Goal: Find specific page/section: Find specific page/section

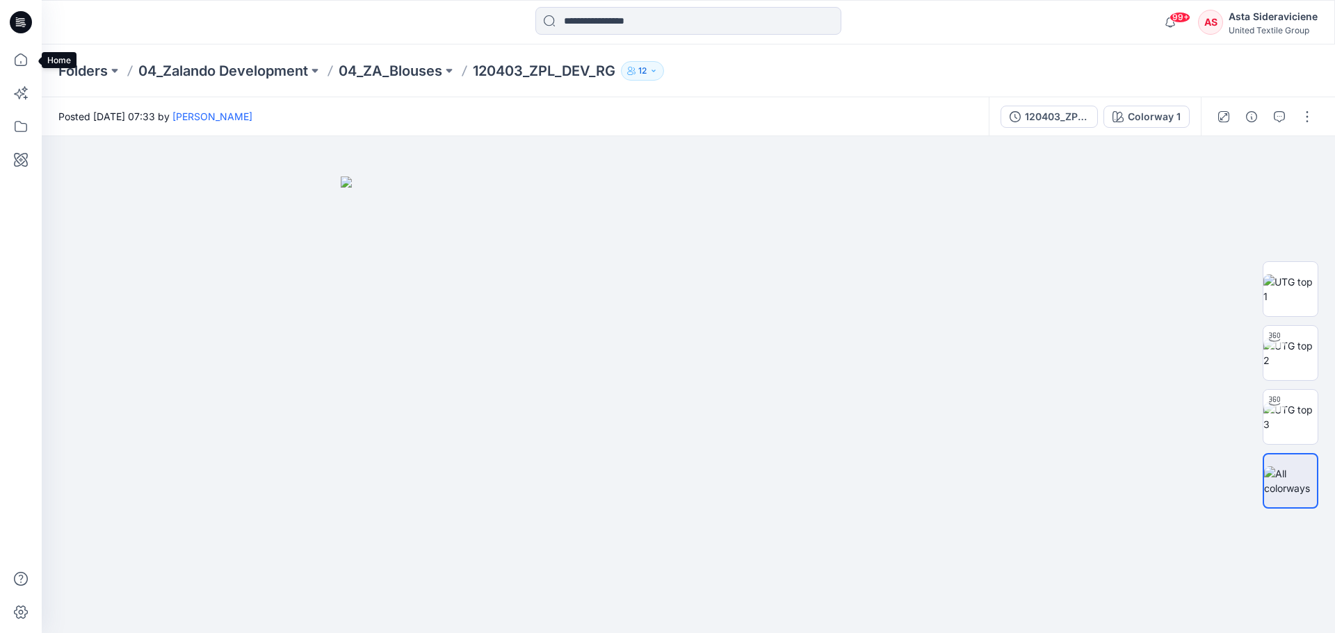
drag, startPoint x: 29, startPoint y: 62, endPoint x: 269, endPoint y: 39, distance: 240.9
click at [29, 62] on icon at bounding box center [21, 59] width 31 height 31
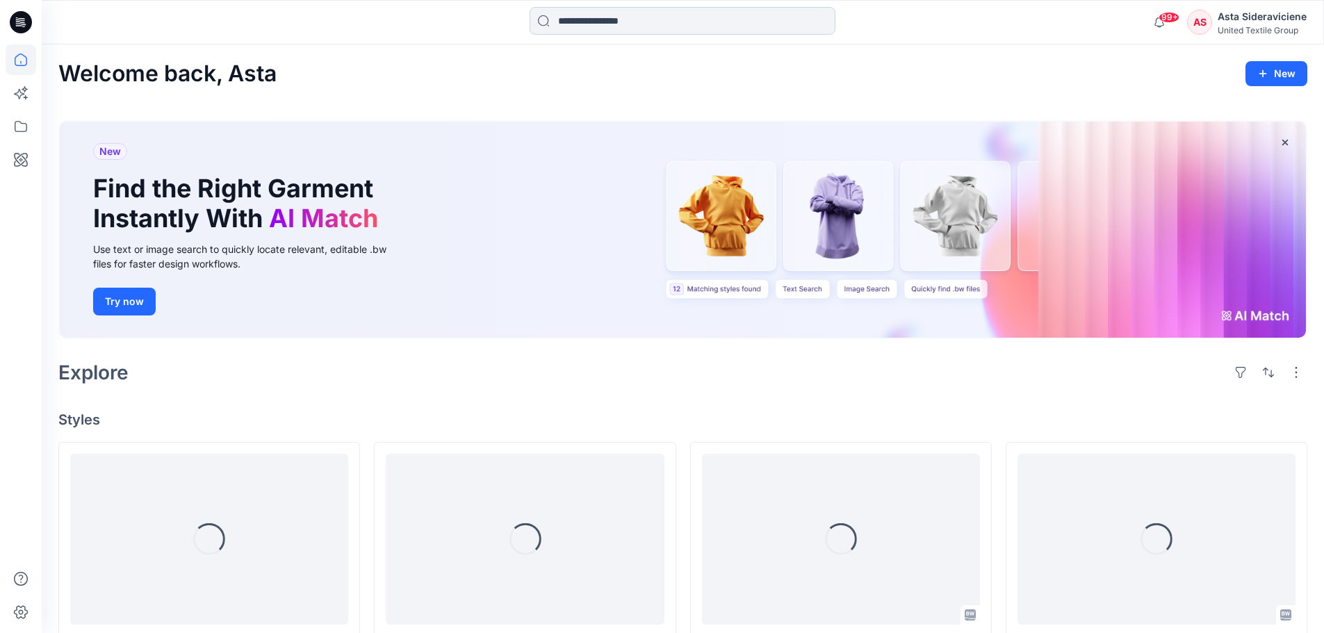
click at [630, 26] on input at bounding box center [683, 21] width 306 height 28
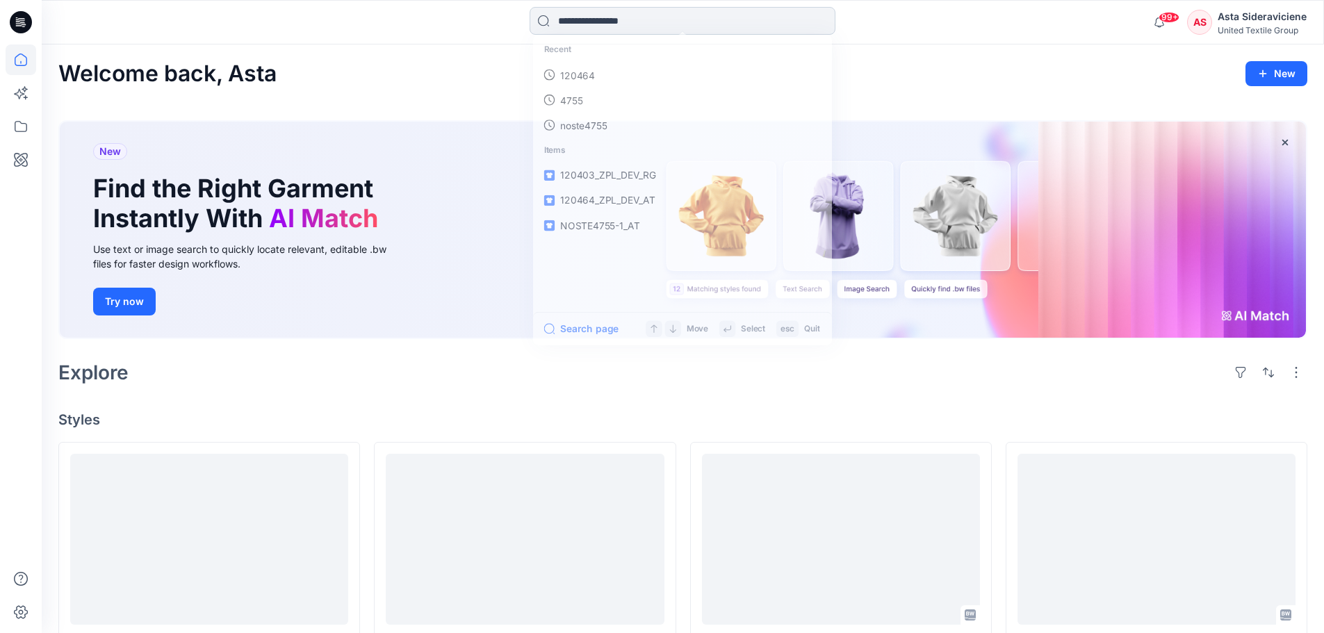
click at [635, 20] on input at bounding box center [683, 21] width 306 height 28
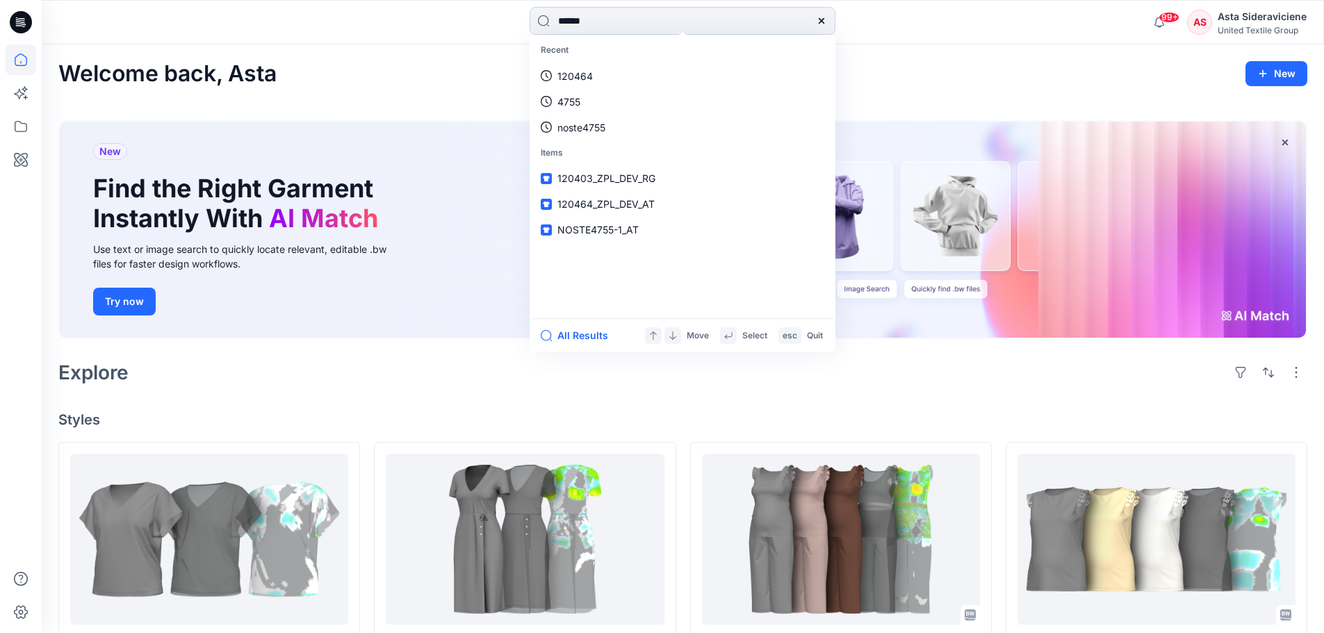
type input "******"
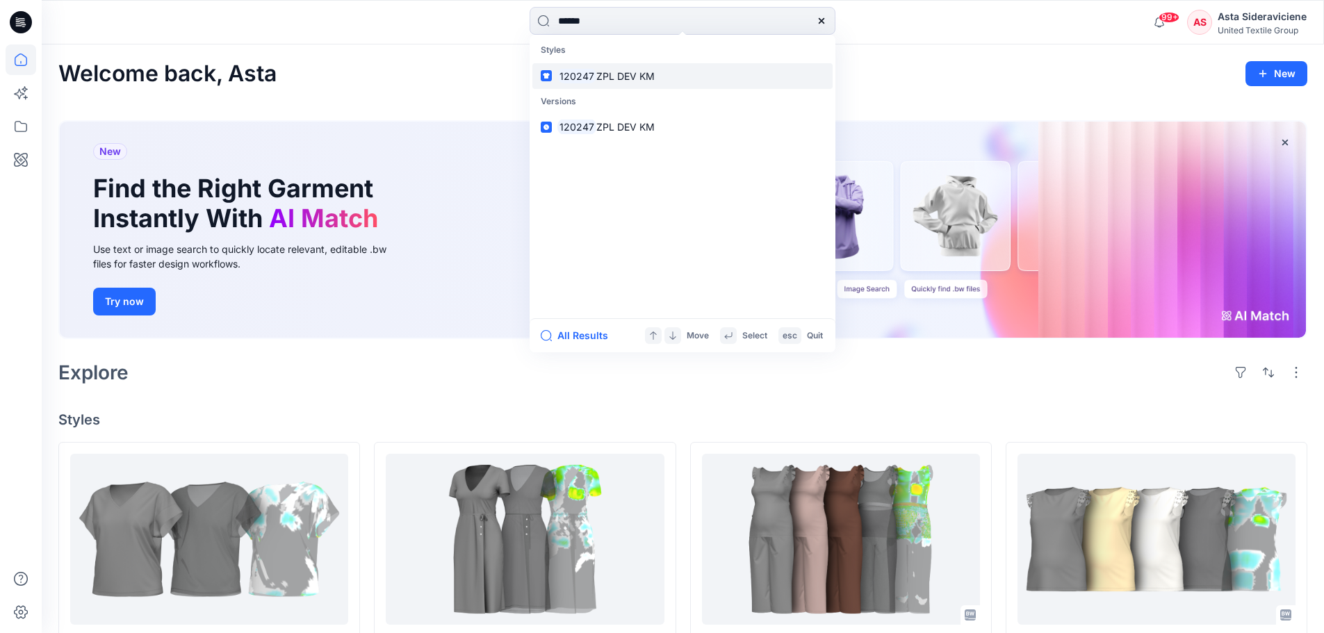
click at [627, 83] on link "120247 ZPL DEV KM" at bounding box center [682, 76] width 300 height 26
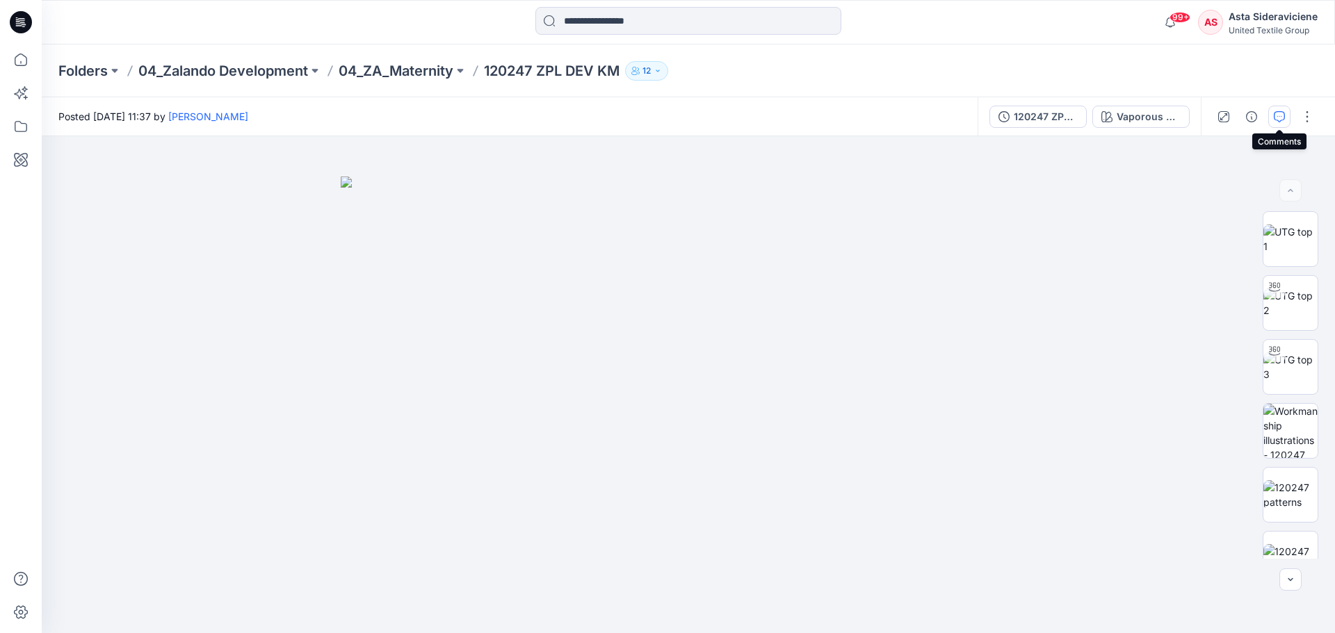
click at [1276, 122] on button "button" at bounding box center [1279, 117] width 22 height 22
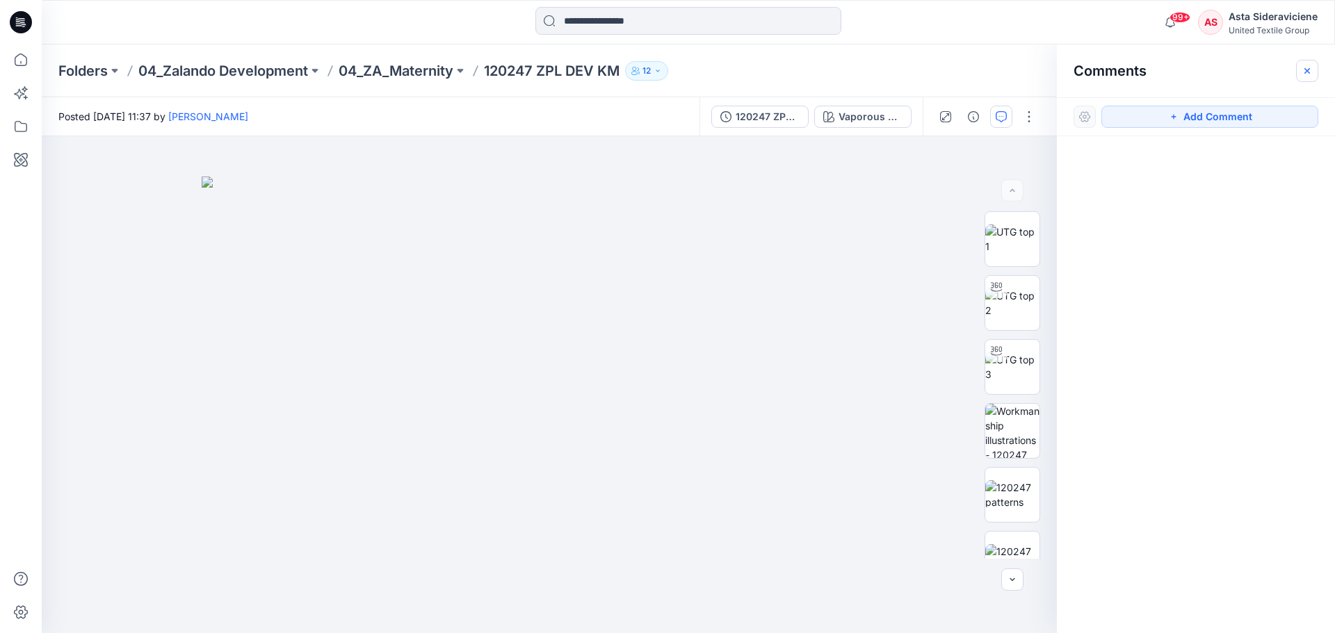
click at [1307, 70] on icon "button" at bounding box center [1306, 70] width 11 height 11
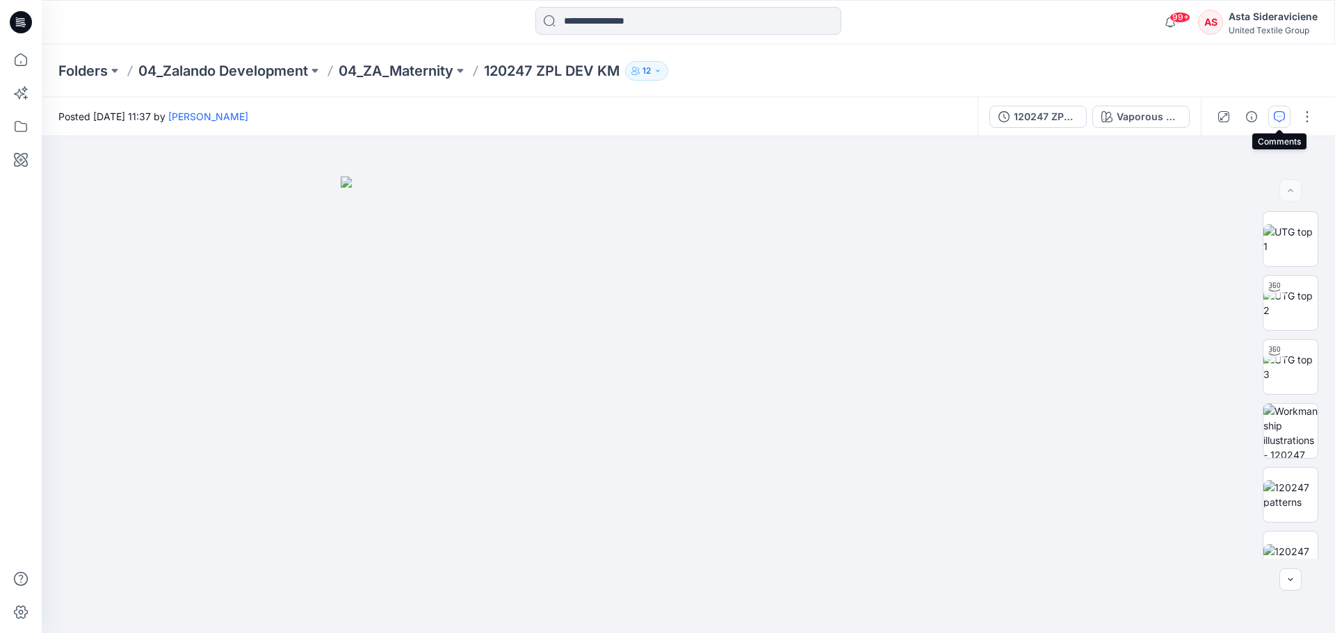
click at [1277, 115] on icon "button" at bounding box center [1278, 116] width 11 height 11
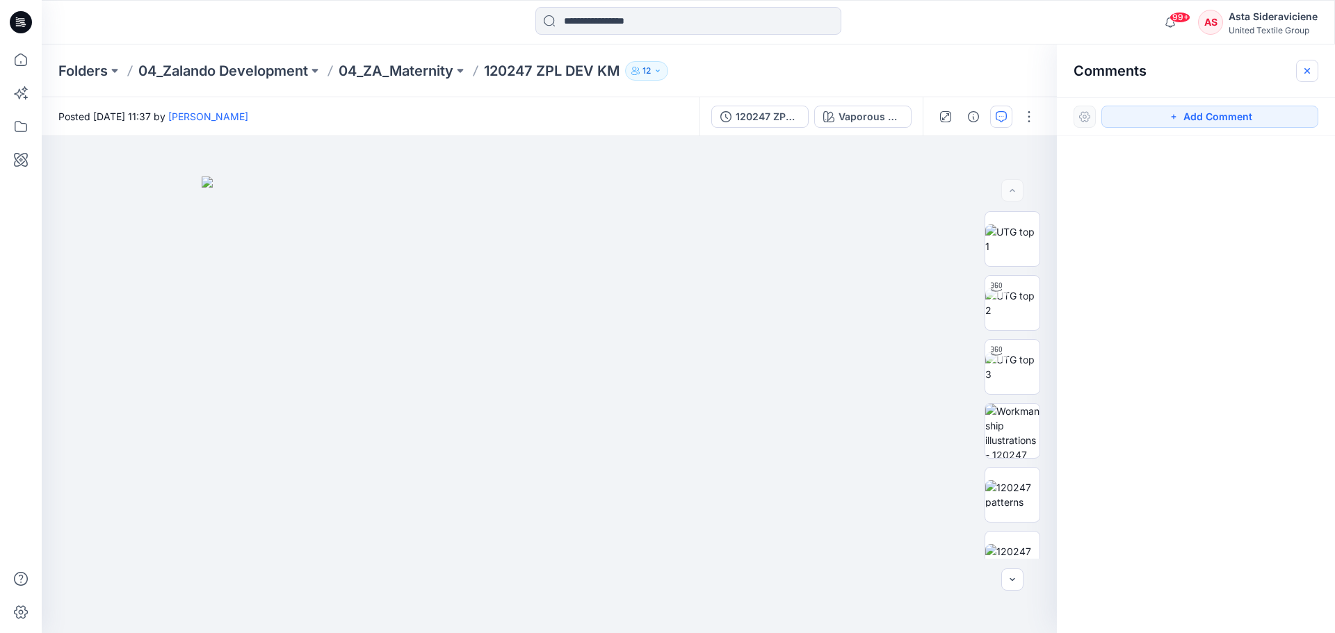
click at [1315, 69] on button "button" at bounding box center [1307, 71] width 22 height 22
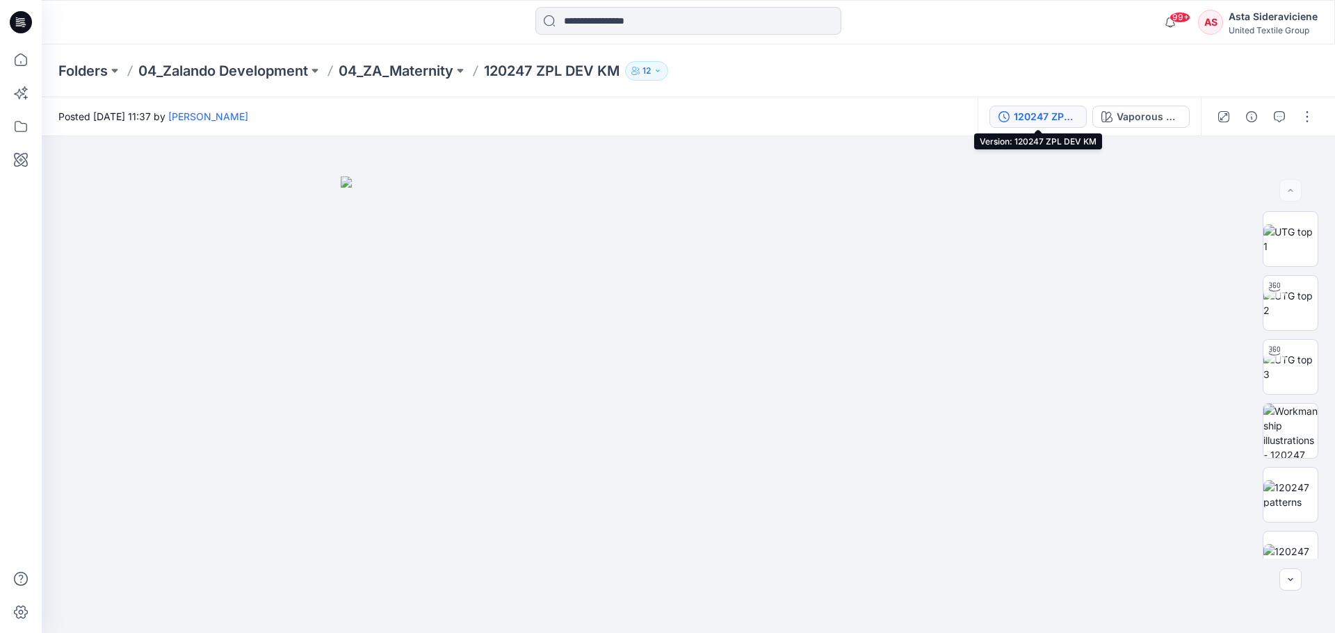
click at [1054, 124] on div "120247 ZPL DEV KM" at bounding box center [1045, 116] width 64 height 15
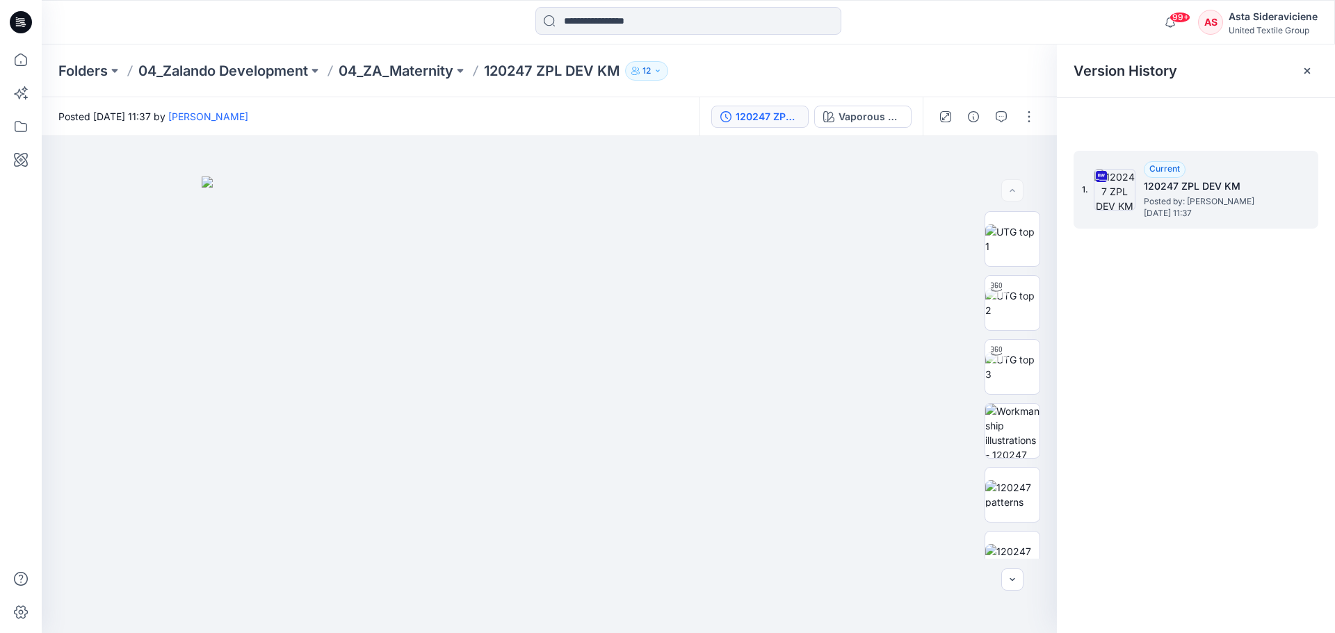
click at [1151, 196] on span "Posted by: [PERSON_NAME]" at bounding box center [1212, 202] width 139 height 14
click at [1000, 117] on icon "button" at bounding box center [1000, 116] width 11 height 11
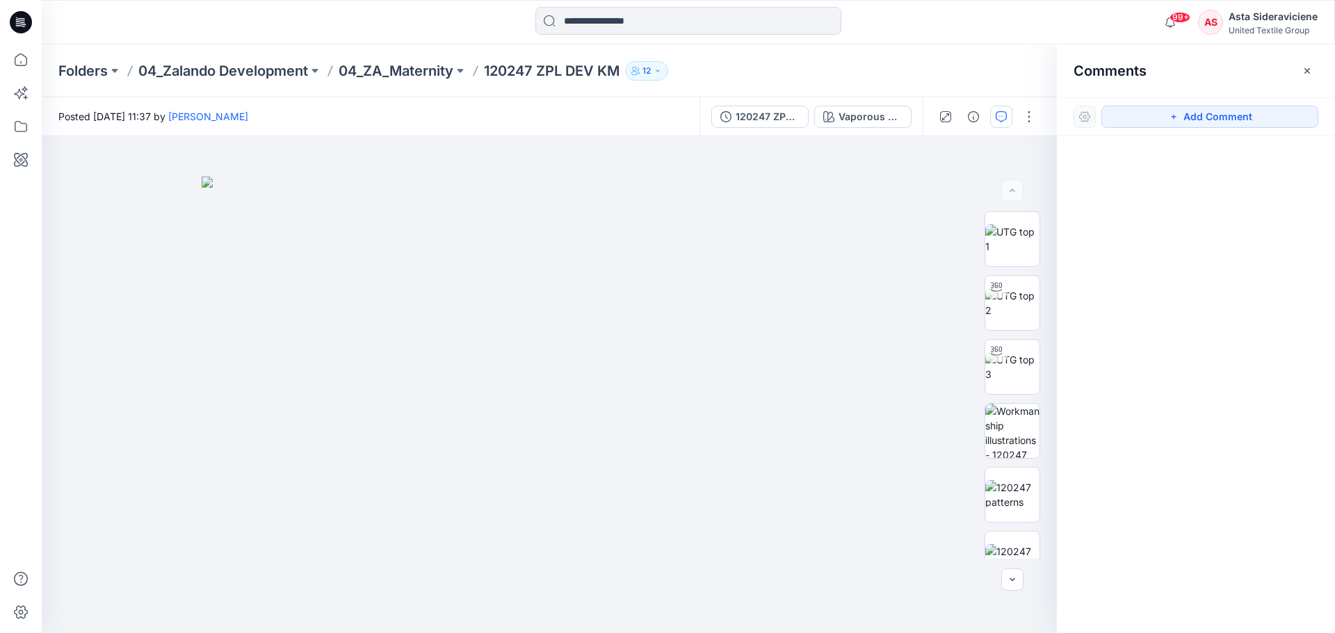
click at [1000, 117] on icon "button" at bounding box center [1000, 116] width 11 height 11
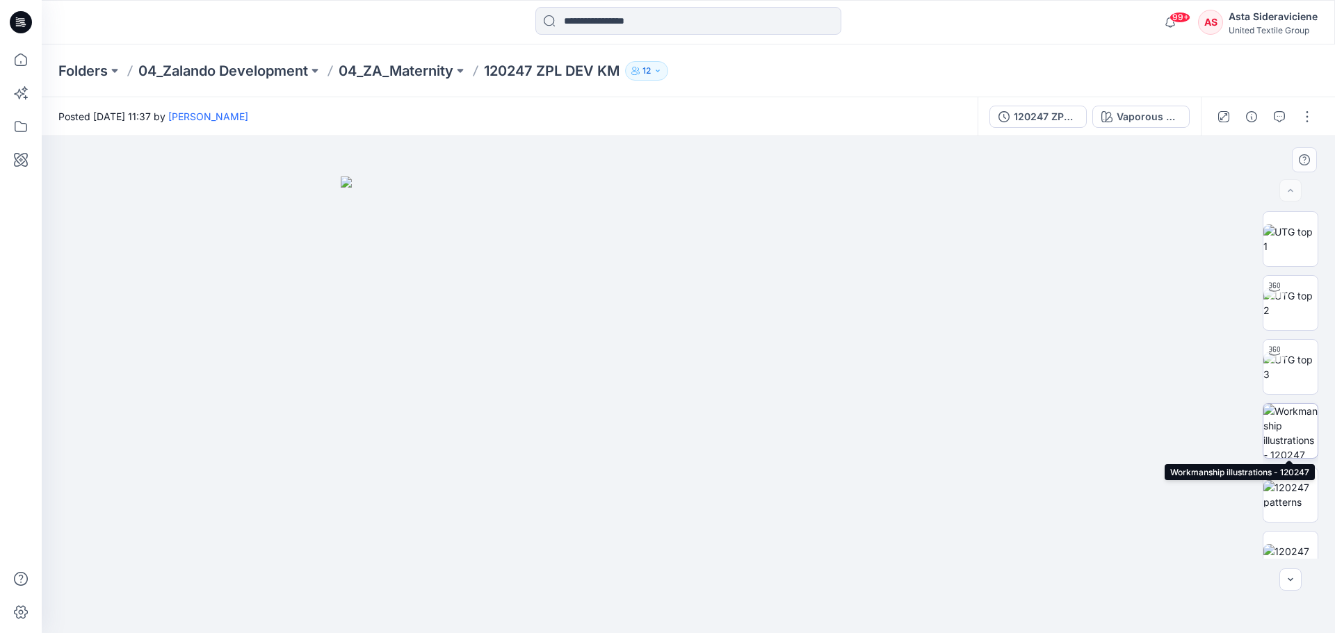
click at [1297, 434] on img at bounding box center [1290, 431] width 54 height 54
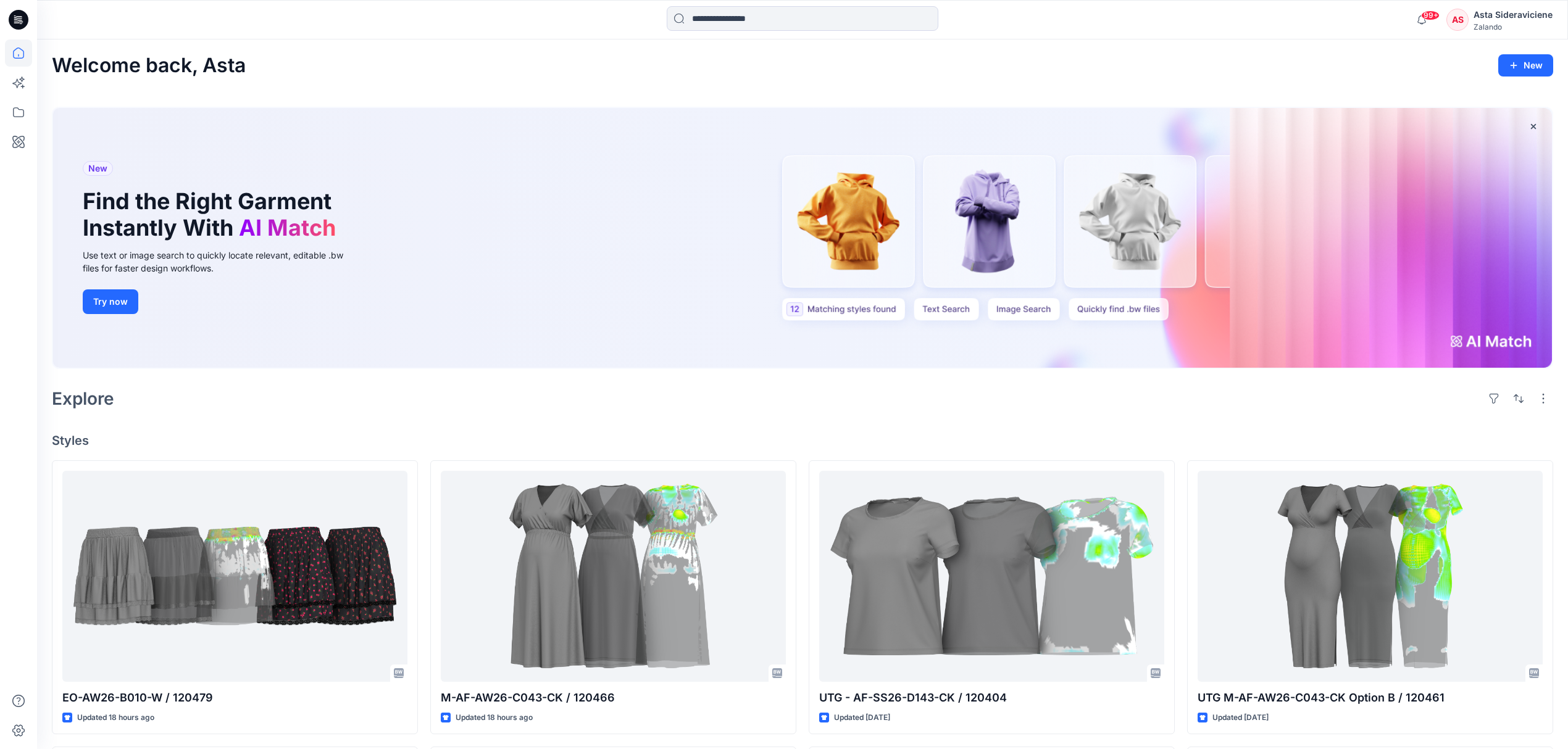
click at [709, 10] on input at bounding box center [803, 19] width 272 height 25
click at [709, 15] on input at bounding box center [803, 19] width 272 height 25
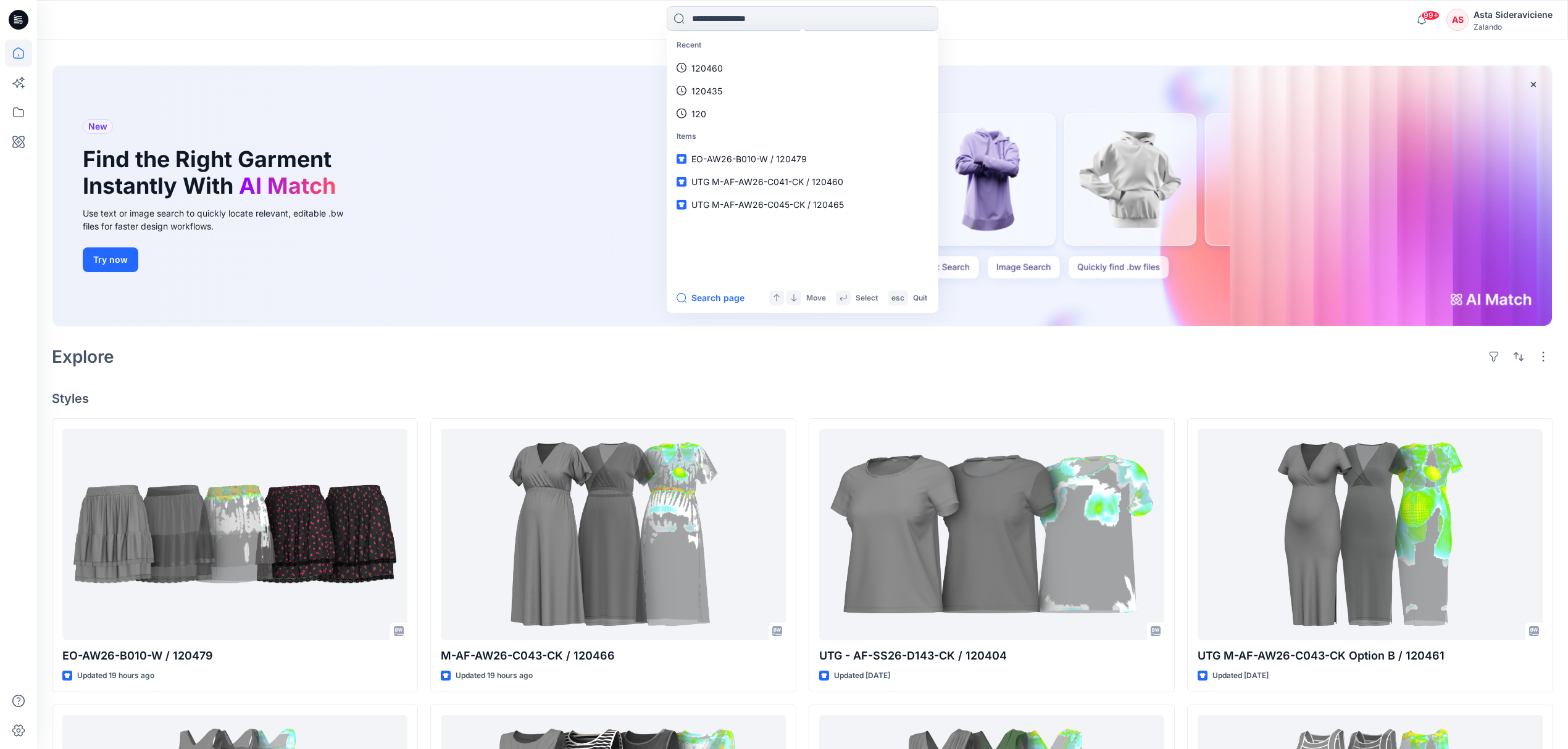
scroll to position [82, 0]
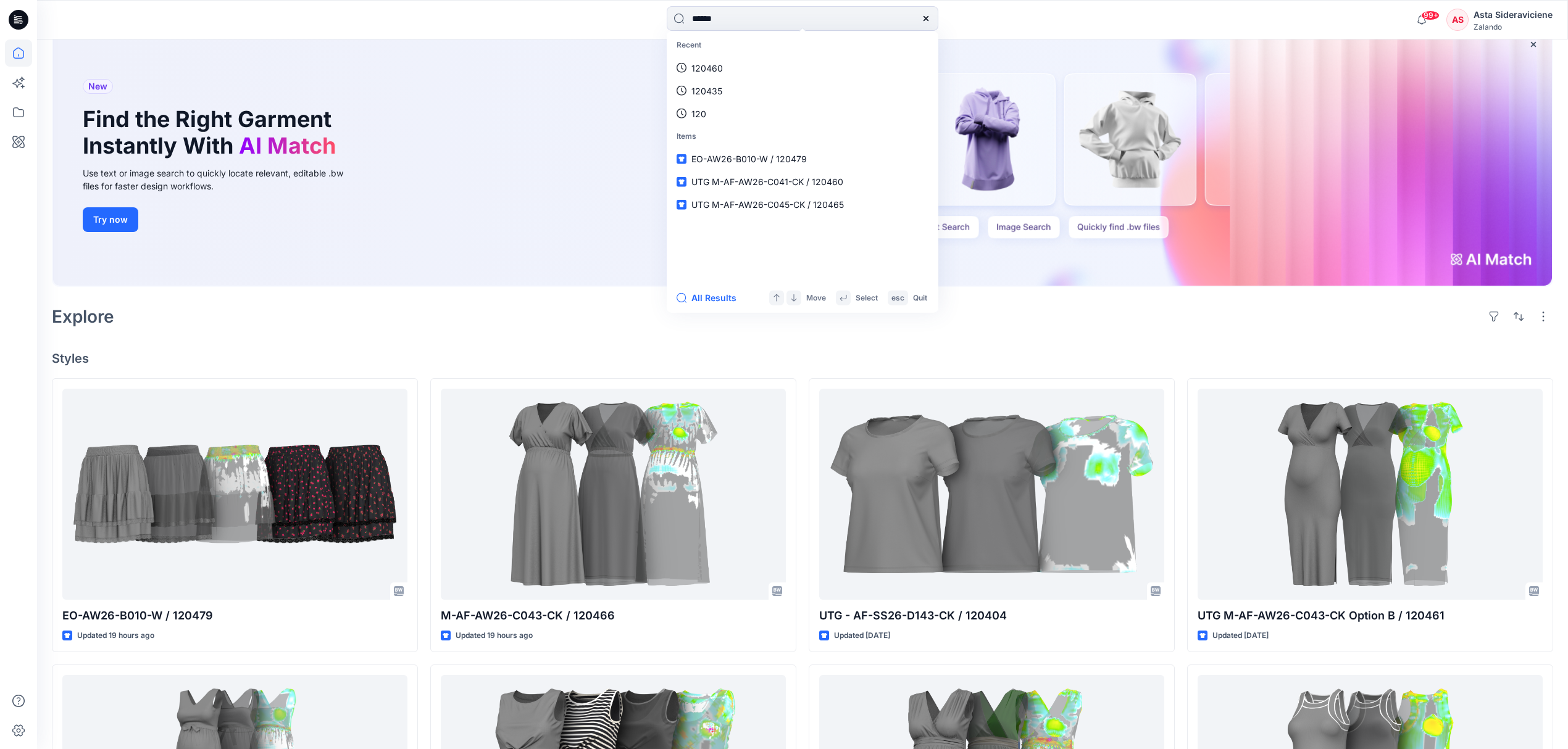
type input "******"
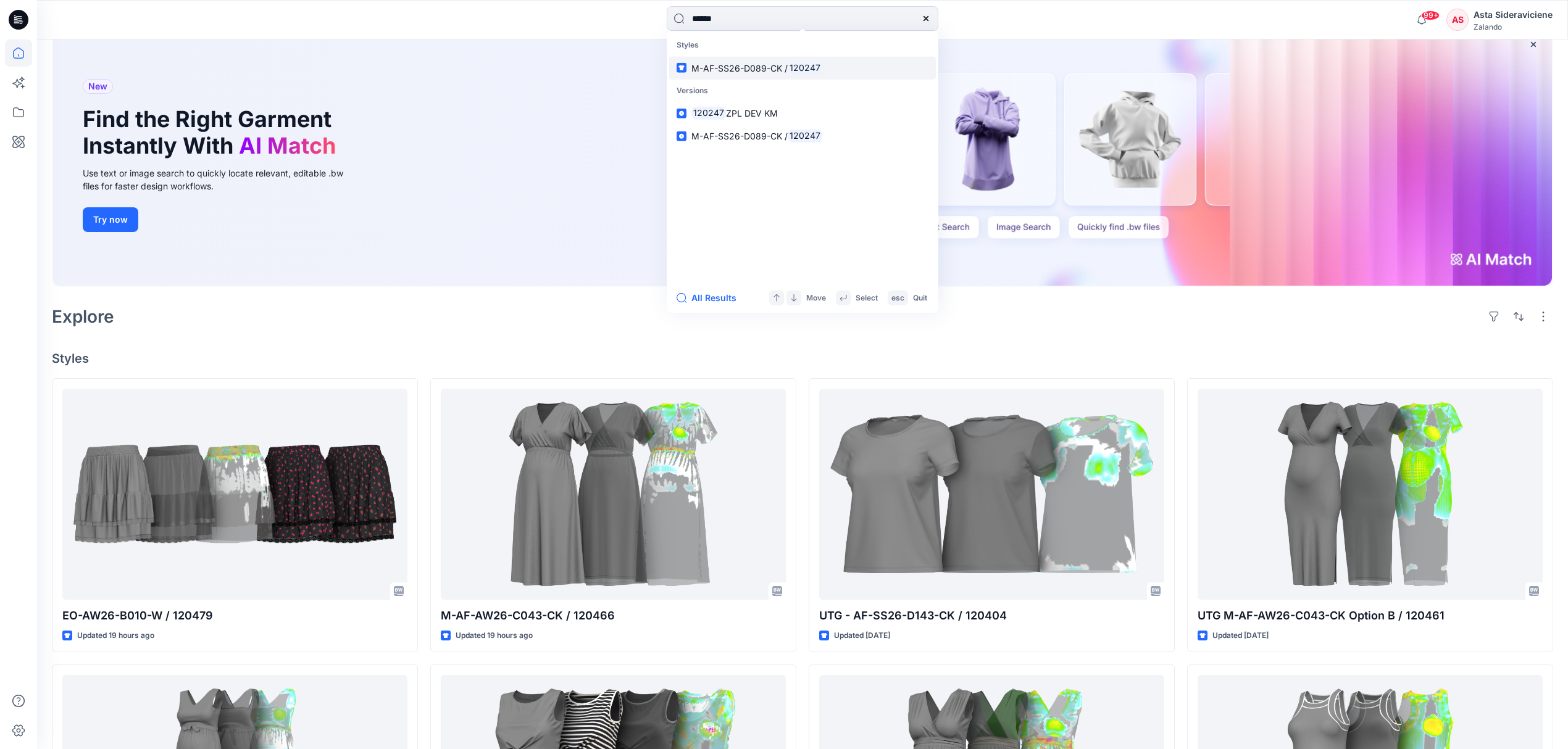
click at [790, 63] on mark "120247" at bounding box center [804, 67] width 35 height 14
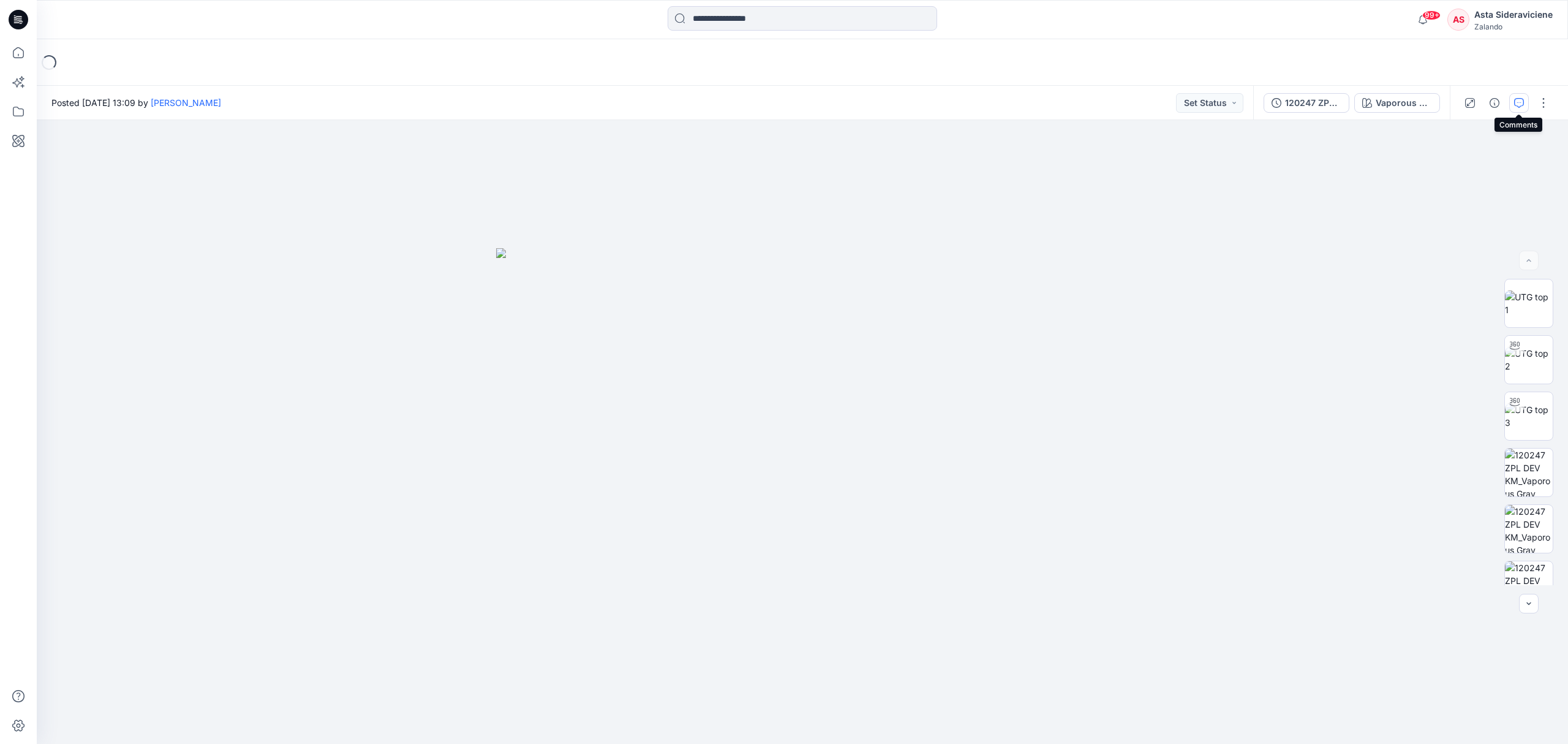
click at [1515, 100] on icon "button" at bounding box center [1519, 102] width 10 height 10
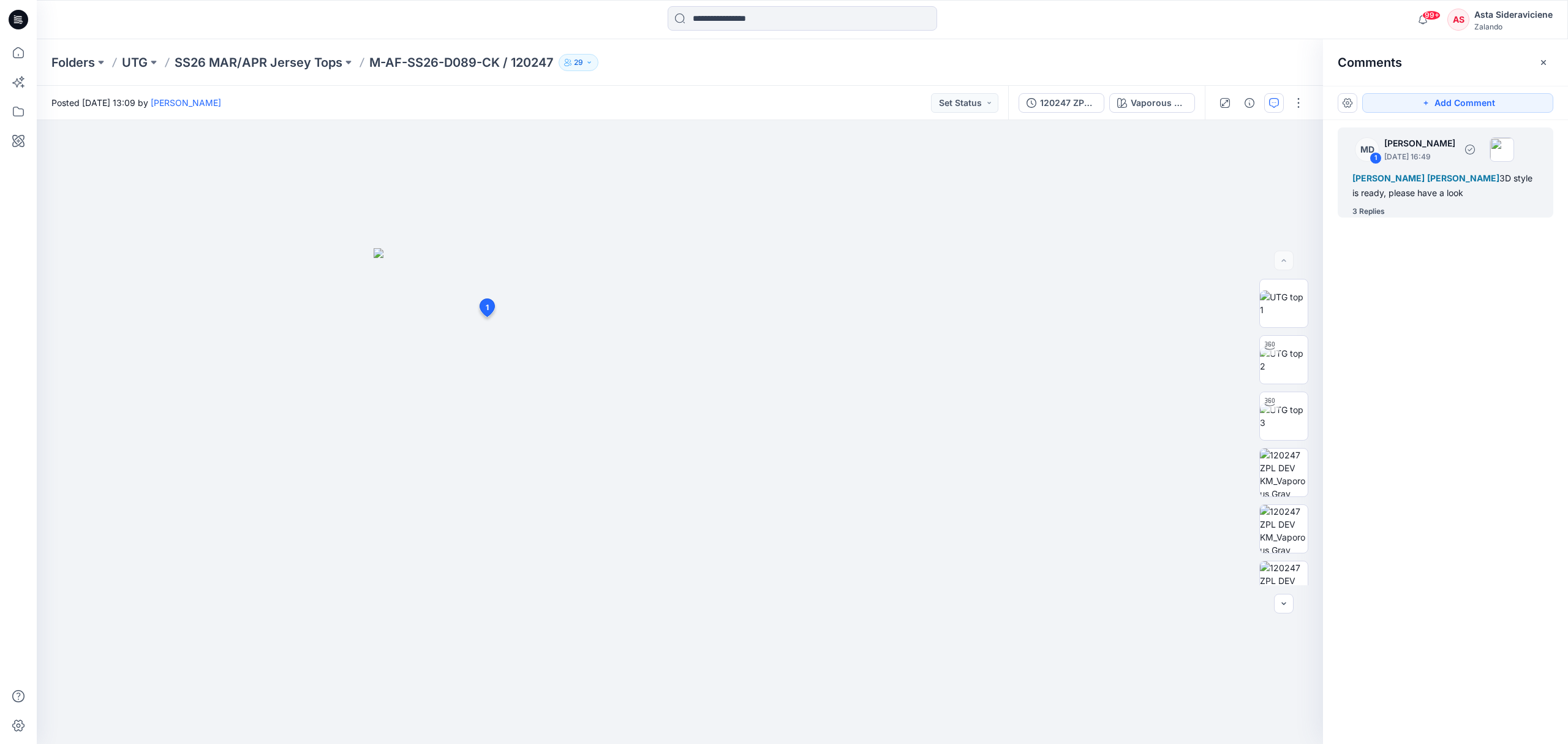
click at [1369, 212] on div "3 Replies" at bounding box center [1369, 212] width 33 height 12
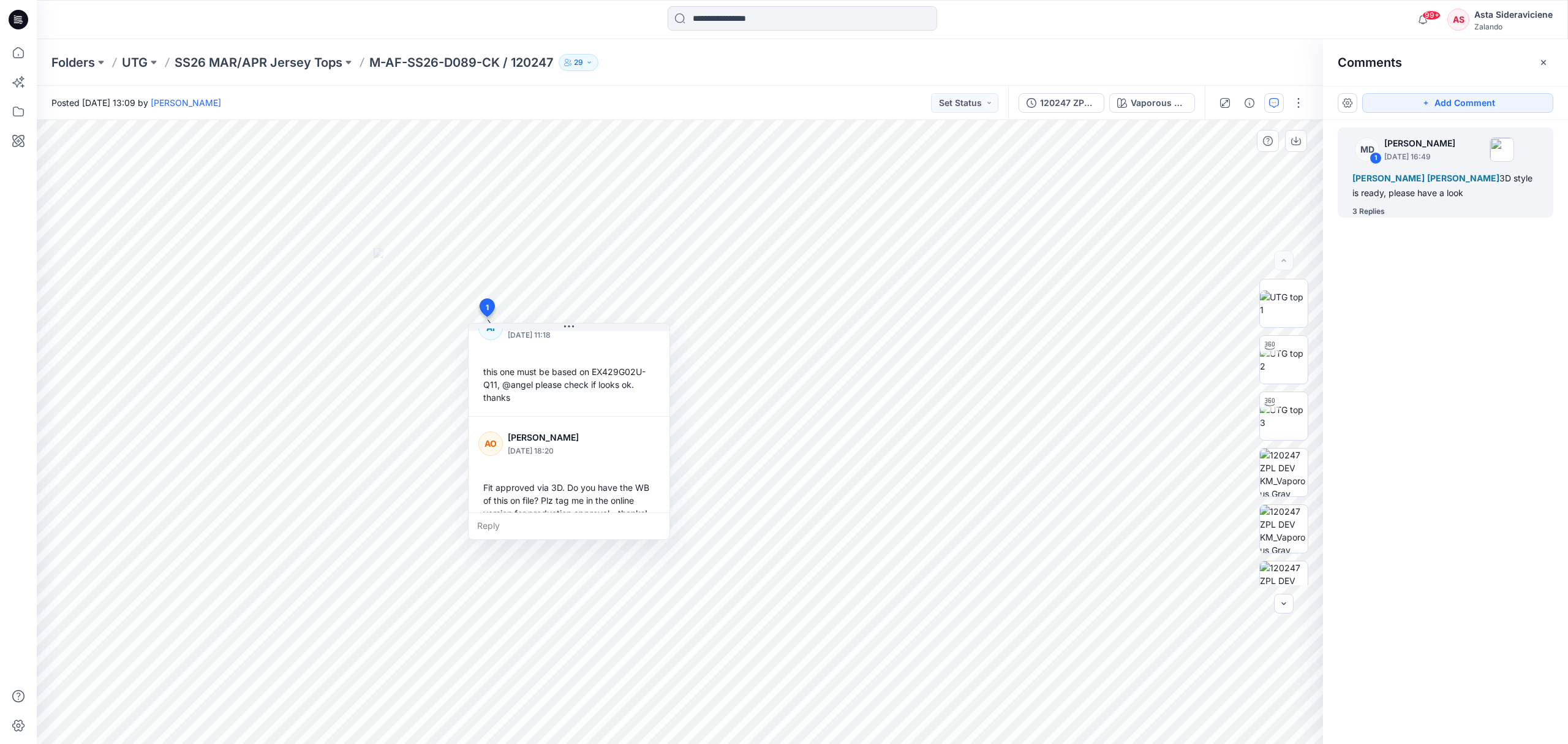
scroll to position [115, 0]
